Goal: Use online tool/utility: Utilize a website feature to perform a specific function

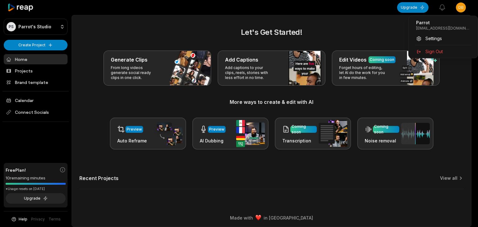
click at [464, 12] on html "PS Parrot's Studio Create Project Home Projects Brand template Calendar Connect…" at bounding box center [239, 113] width 478 height 227
click at [366, 43] on html "PS Parrot's Studio Create Project Home Projects Brand template Calendar Connect…" at bounding box center [239, 113] width 478 height 227
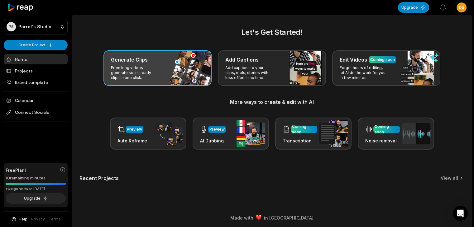
click at [185, 62] on div "Generate Clips" at bounding box center [157, 59] width 93 height 7
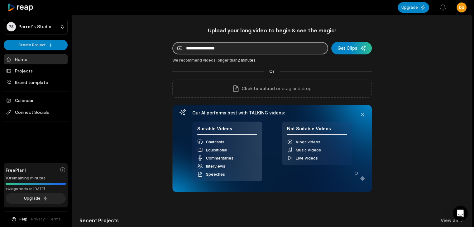
click at [213, 47] on input at bounding box center [250, 48] width 156 height 12
paste input "**********"
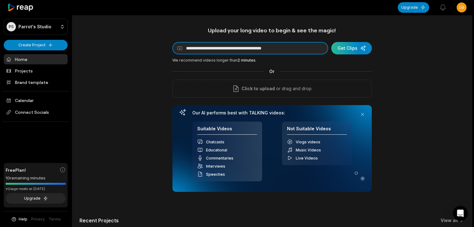
type input "**********"
click at [340, 48] on div "submit" at bounding box center [351, 48] width 40 height 12
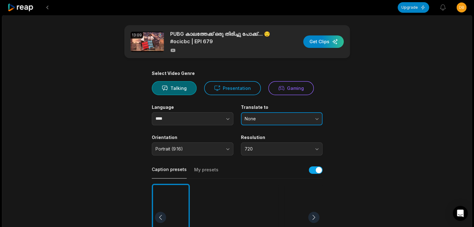
click at [290, 120] on span "None" at bounding box center [276, 119] width 65 height 6
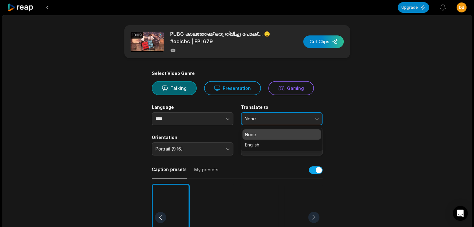
click at [303, 120] on span "None" at bounding box center [276, 119] width 65 height 6
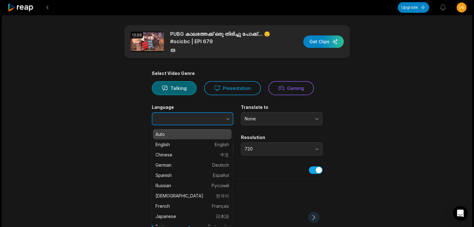
click at [220, 120] on button "button" at bounding box center [214, 118] width 35 height 13
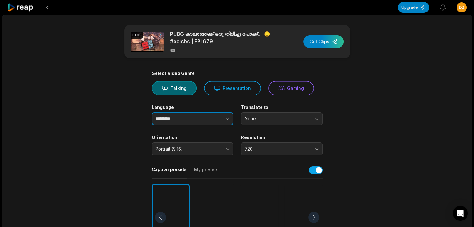
type input "*********"
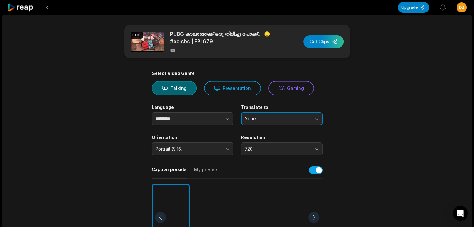
click at [263, 120] on span "None" at bounding box center [276, 119] width 65 height 6
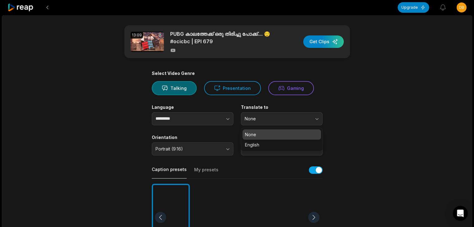
click at [350, 130] on main "13:09 PUBG കാലത്തേക്ക് ഒരു തിരിച്ചു പോക്ക്.... 😌 #ocicbc | EPI 679 Get Clips Se…" at bounding box center [236, 215] width 301 height 381
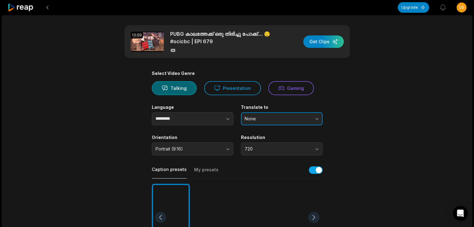
click at [318, 120] on button "None" at bounding box center [282, 118] width 82 height 13
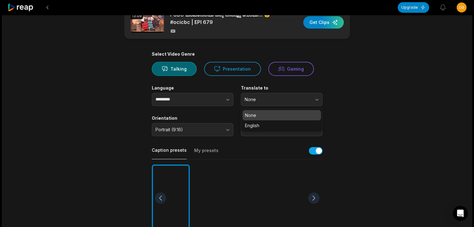
scroll to position [22, 0]
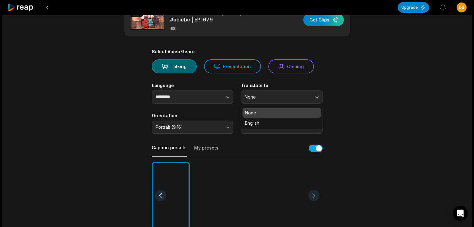
click at [354, 122] on main "13:09 PUBG കാലത്തേക്ക് ഒരു തിരിച്ചു പോക്ക്.... 😌 #ocicbc | EPI 679 Get Clips Se…" at bounding box center [236, 193] width 301 height 381
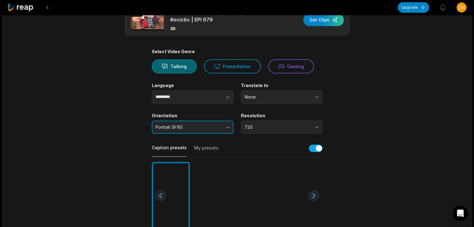
click at [224, 128] on button "Portrait (9:16)" at bounding box center [193, 127] width 82 height 13
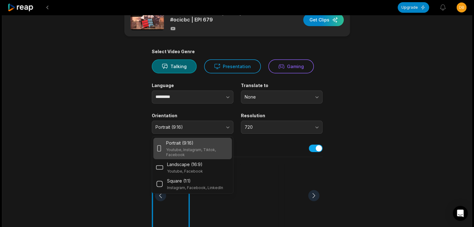
click at [374, 155] on main "13:09 PUBG കാലത്തേക്ക് ഒരു തിരിച്ചു പോക്ക്.... 😌 #ocicbc | EPI 679 Get Clips Se…" at bounding box center [236, 193] width 301 height 381
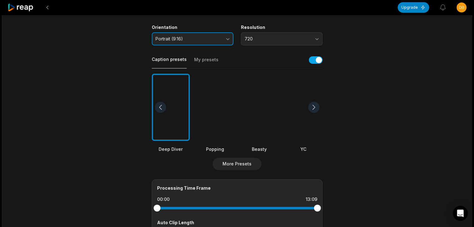
scroll to position [111, 0]
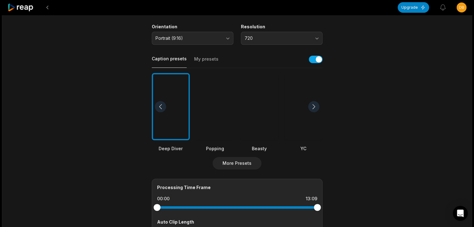
click at [178, 109] on div at bounding box center [171, 107] width 38 height 68
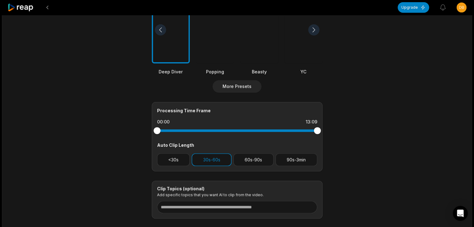
scroll to position [224, 0]
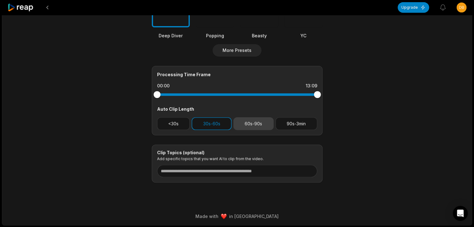
click at [258, 126] on button "60s-90s" at bounding box center [253, 123] width 40 height 13
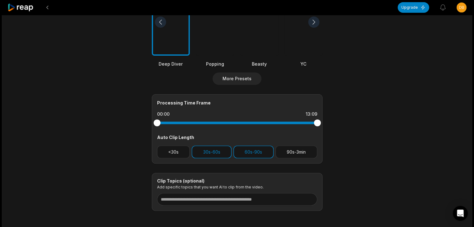
scroll to position [196, 0]
click at [251, 147] on button "60s-90s" at bounding box center [253, 151] width 40 height 13
click at [220, 151] on button "30s-60s" at bounding box center [211, 151] width 40 height 13
click at [238, 149] on button "60s-90s" at bounding box center [253, 151] width 40 height 13
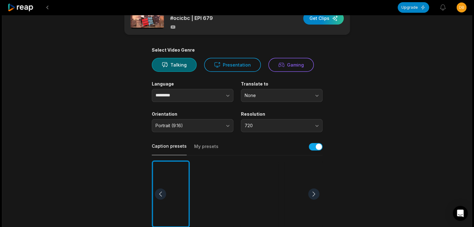
scroll to position [23, 0]
click at [259, 180] on div at bounding box center [259, 195] width 38 height 68
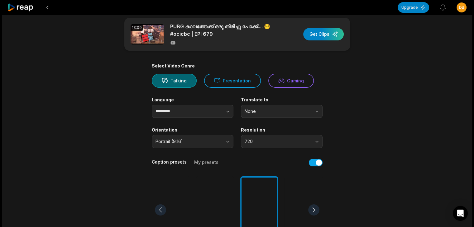
scroll to position [7, 0]
click at [298, 144] on button "720" at bounding box center [282, 141] width 82 height 13
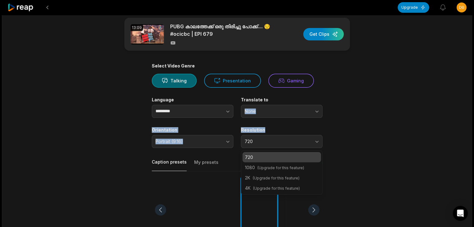
drag, startPoint x: 351, startPoint y: 119, endPoint x: 349, endPoint y: 91, distance: 27.8
click at [349, 91] on main "13:09 PUBG കാലത്തേക്ക് ഒരു തിരിച്ചു പോക്ക്.... 😌 #ocicbc | EPI 679 Get Clips Se…" at bounding box center [236, 208] width 301 height 381
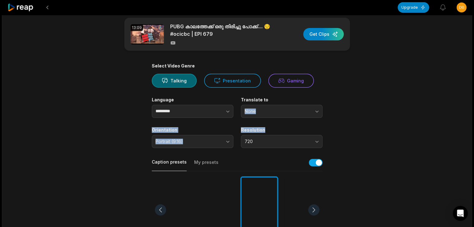
click at [349, 91] on main "13:09 PUBG കാലത്തേക്ക് ഒരു തിരിച്ചു പോക്ക്.... 😌 #ocicbc | EPI 679 Get Clips Se…" at bounding box center [236, 208] width 301 height 381
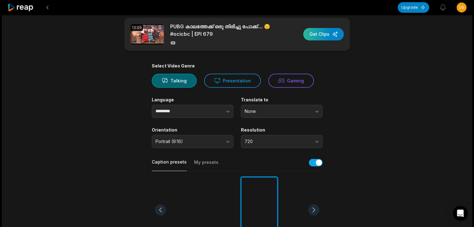
click at [330, 35] on div "button" at bounding box center [323, 34] width 40 height 12
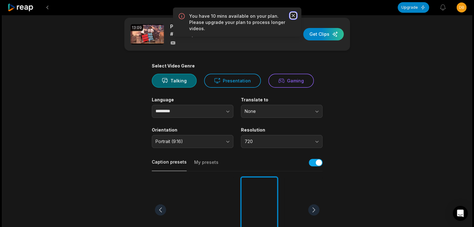
click at [292, 17] on icon "button" at bounding box center [293, 15] width 6 height 6
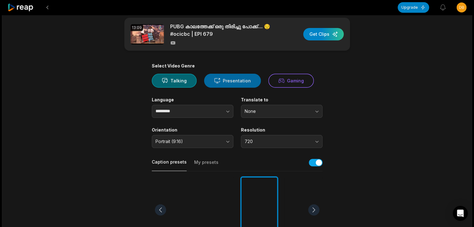
click at [214, 83] on icon at bounding box center [217, 81] width 6 height 7
click at [49, 8] on button at bounding box center [47, 7] width 11 height 11
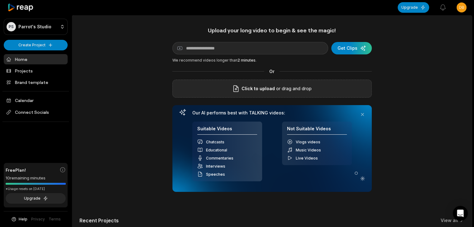
click at [217, 83] on div "Click to upload or drag and drop" at bounding box center [271, 89] width 199 height 18
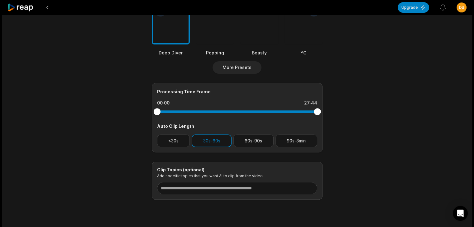
scroll to position [224, 0]
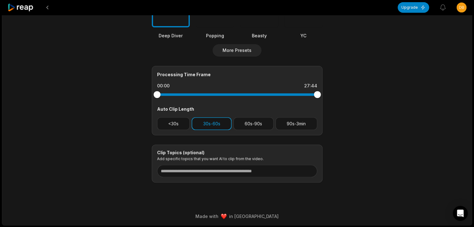
drag, startPoint x: 255, startPoint y: 121, endPoint x: 203, endPoint y: 121, distance: 52.0
click at [203, 121] on div "<30s 30s-60s 60s-90s 90s-3min" at bounding box center [237, 123] width 160 height 13
click at [203, 121] on button "30s-60s" at bounding box center [211, 123] width 40 height 13
click at [242, 124] on button "60s-90s" at bounding box center [253, 123] width 40 height 13
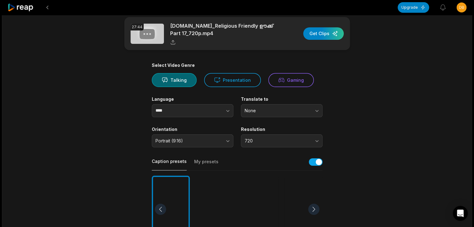
scroll to position [0, 0]
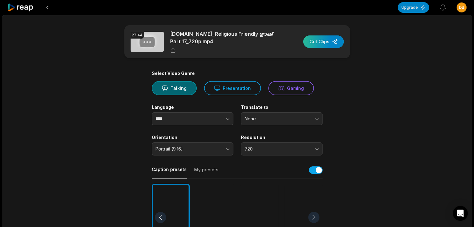
click at [308, 40] on div "button" at bounding box center [323, 41] width 40 height 12
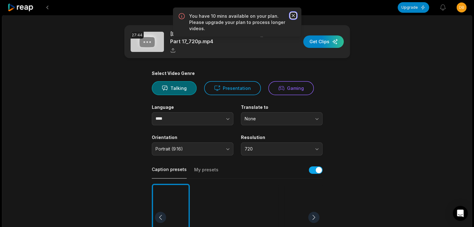
click at [292, 17] on icon "button" at bounding box center [293, 15] width 6 height 6
